Goal: Information Seeking & Learning: Learn about a topic

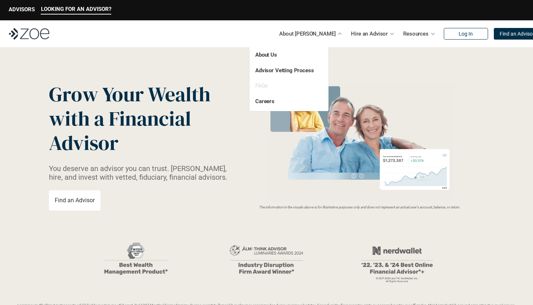
click at [259, 86] on link "FAQs" at bounding box center [261, 85] width 12 height 7
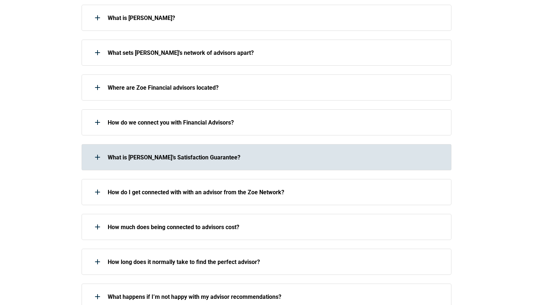
scroll to position [203, 0]
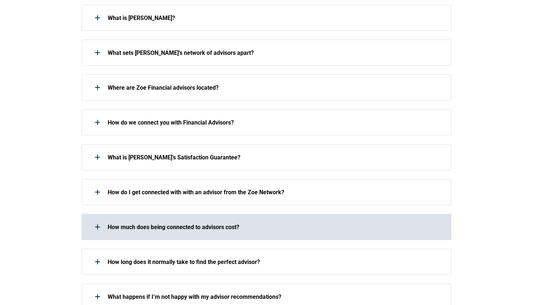
click at [206, 227] on p "How much does being connected to advisors cost?" at bounding box center [275, 226] width 334 height 7
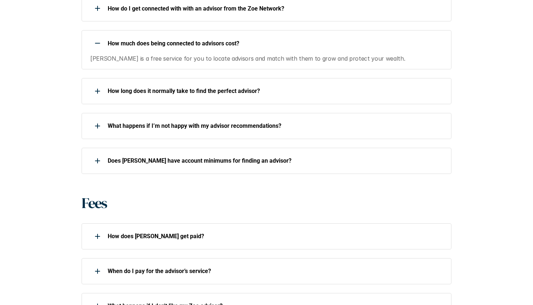
scroll to position [393, 0]
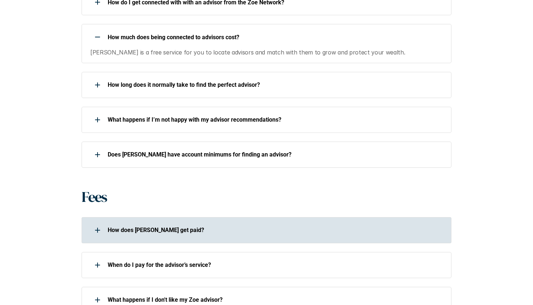
click at [206, 227] on p "How does [PERSON_NAME] get paid?" at bounding box center [275, 229] width 334 height 7
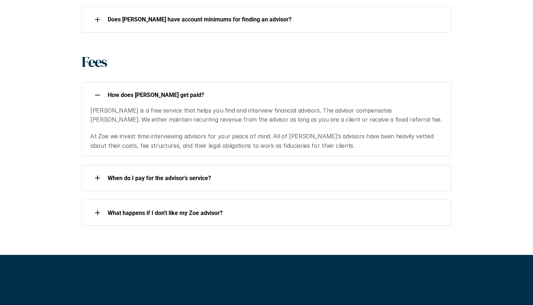
scroll to position [550, 0]
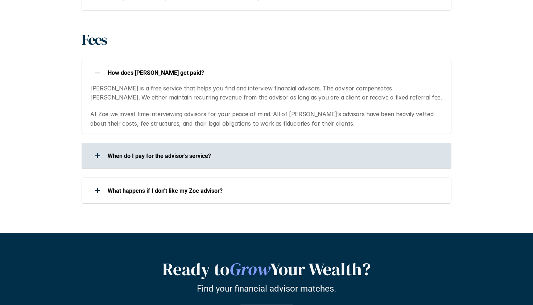
click at [192, 158] on div "When do I pay for the advisor’s service?" at bounding box center [262, 155] width 360 height 15
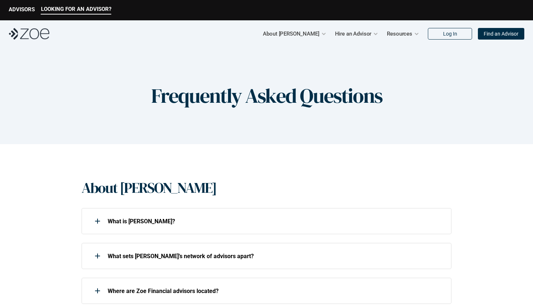
scroll to position [0, 0]
click at [88, 10] on p "LOOKING FOR AN ADVISOR?" at bounding box center [76, 9] width 70 height 7
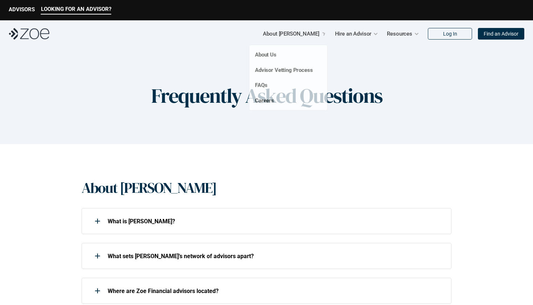
click at [308, 33] on p "About [PERSON_NAME]" at bounding box center [291, 33] width 56 height 11
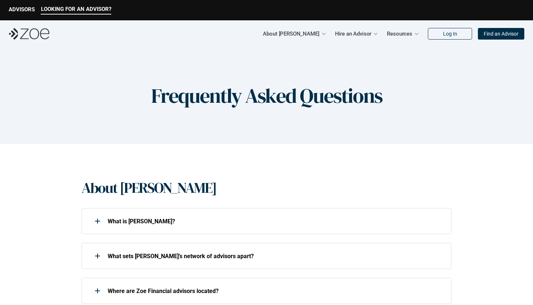
click at [406, 60] on div "Frequently Asked Questions" at bounding box center [266, 95] width 533 height 97
click at [32, 30] on img at bounding box center [29, 34] width 41 height 12
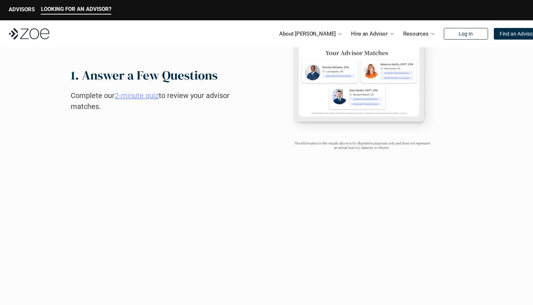
scroll to position [395, 0]
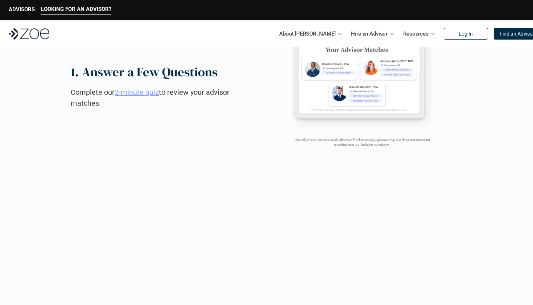
click at [141, 94] on link "2-minute quiz" at bounding box center [137, 92] width 44 height 9
